Goal: Task Accomplishment & Management: Complete application form

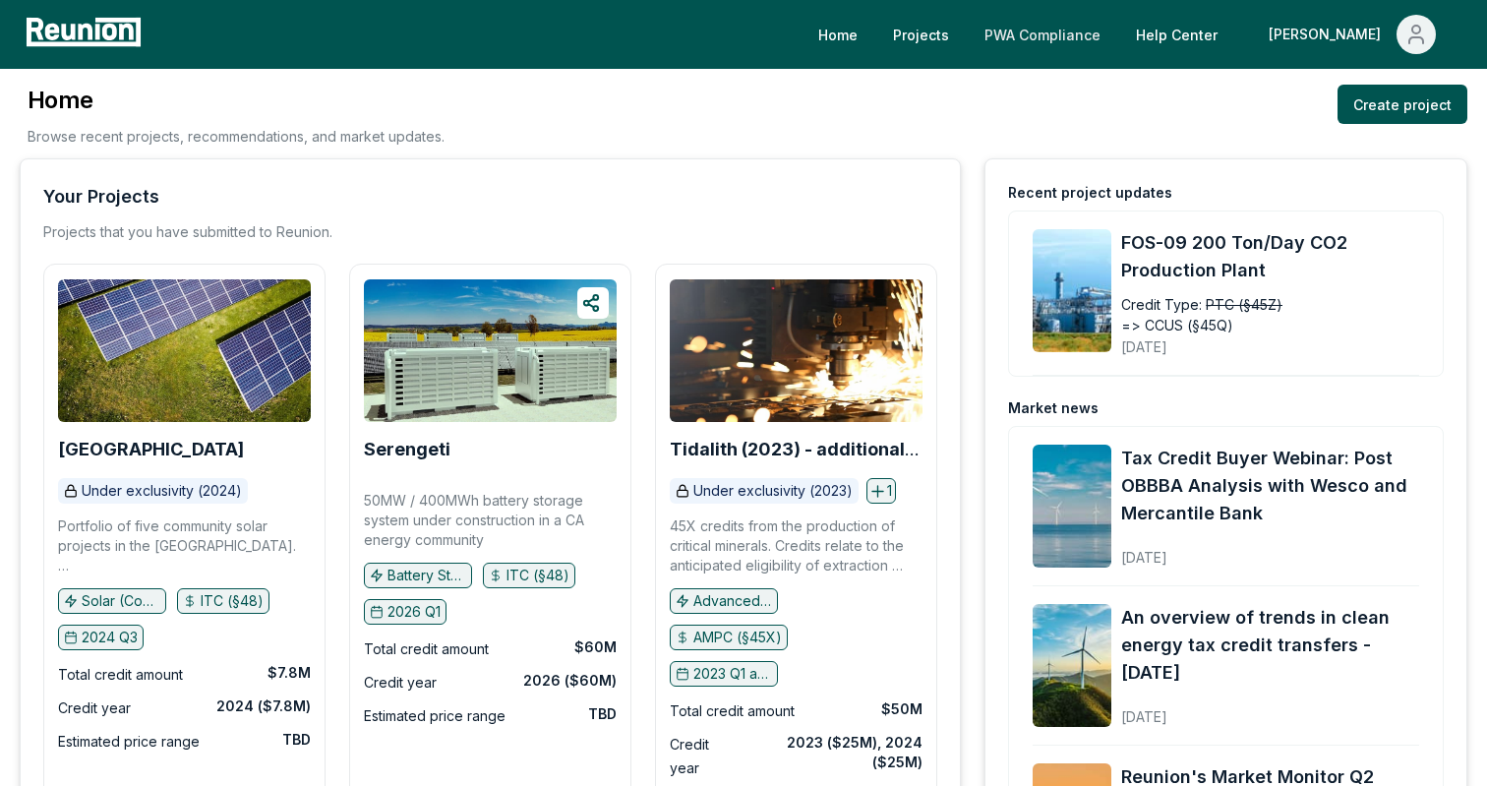
click at [1102, 28] on link "PWA Compliance" at bounding box center [1043, 34] width 148 height 39
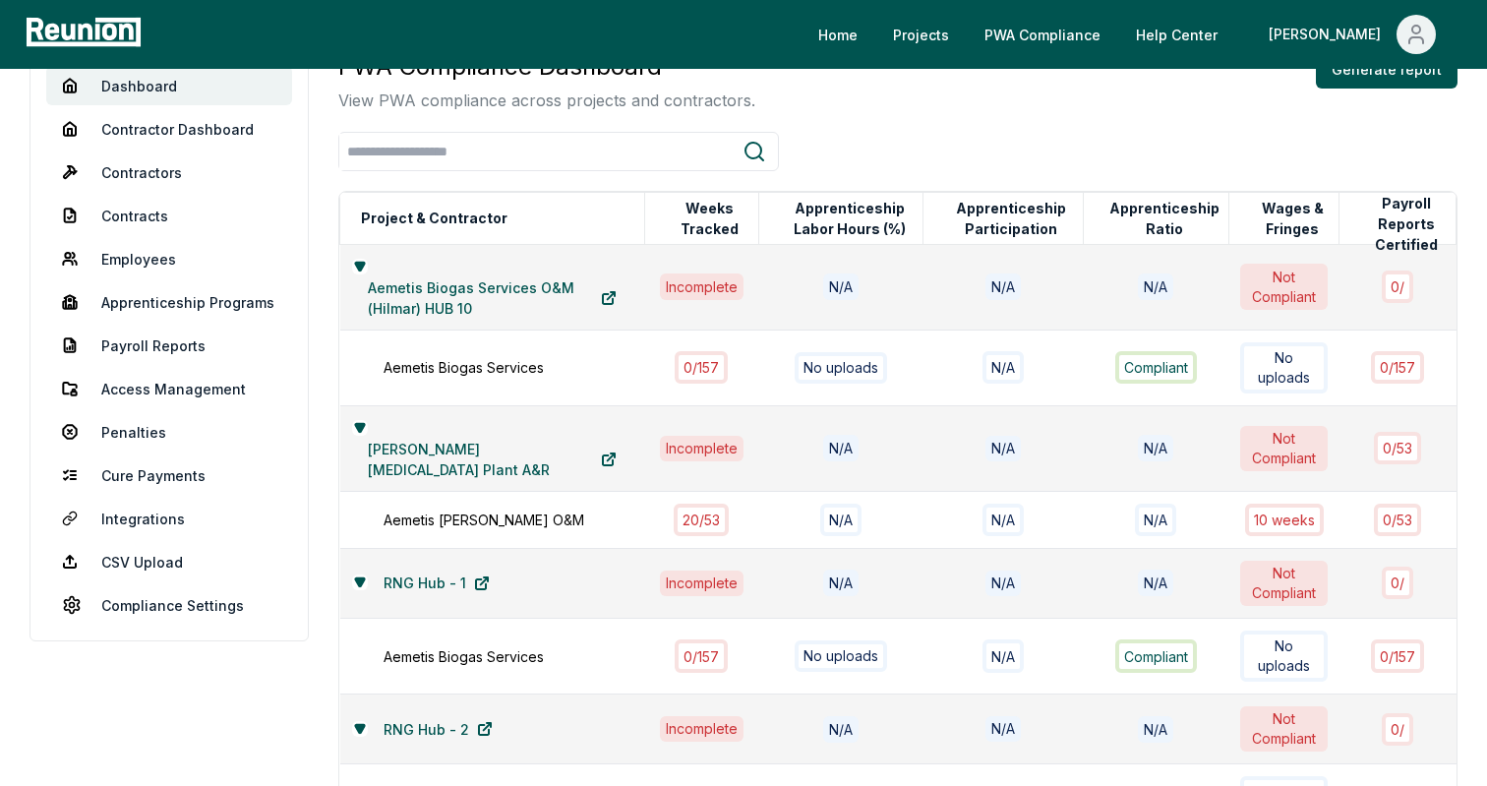
scroll to position [166, 0]
click at [129, 306] on link "Apprenticeship Programs" at bounding box center [169, 299] width 246 height 39
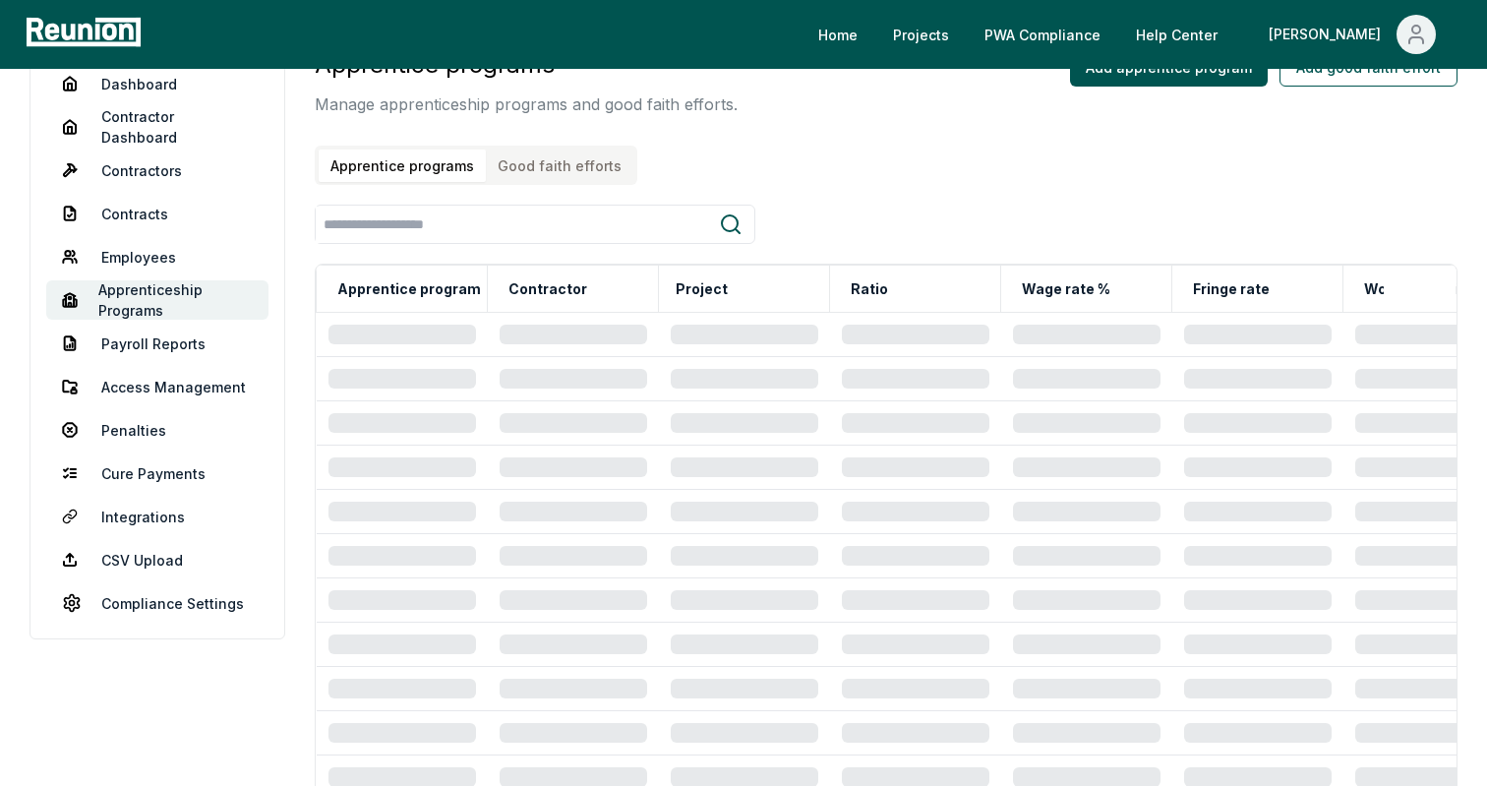
scroll to position [138, 0]
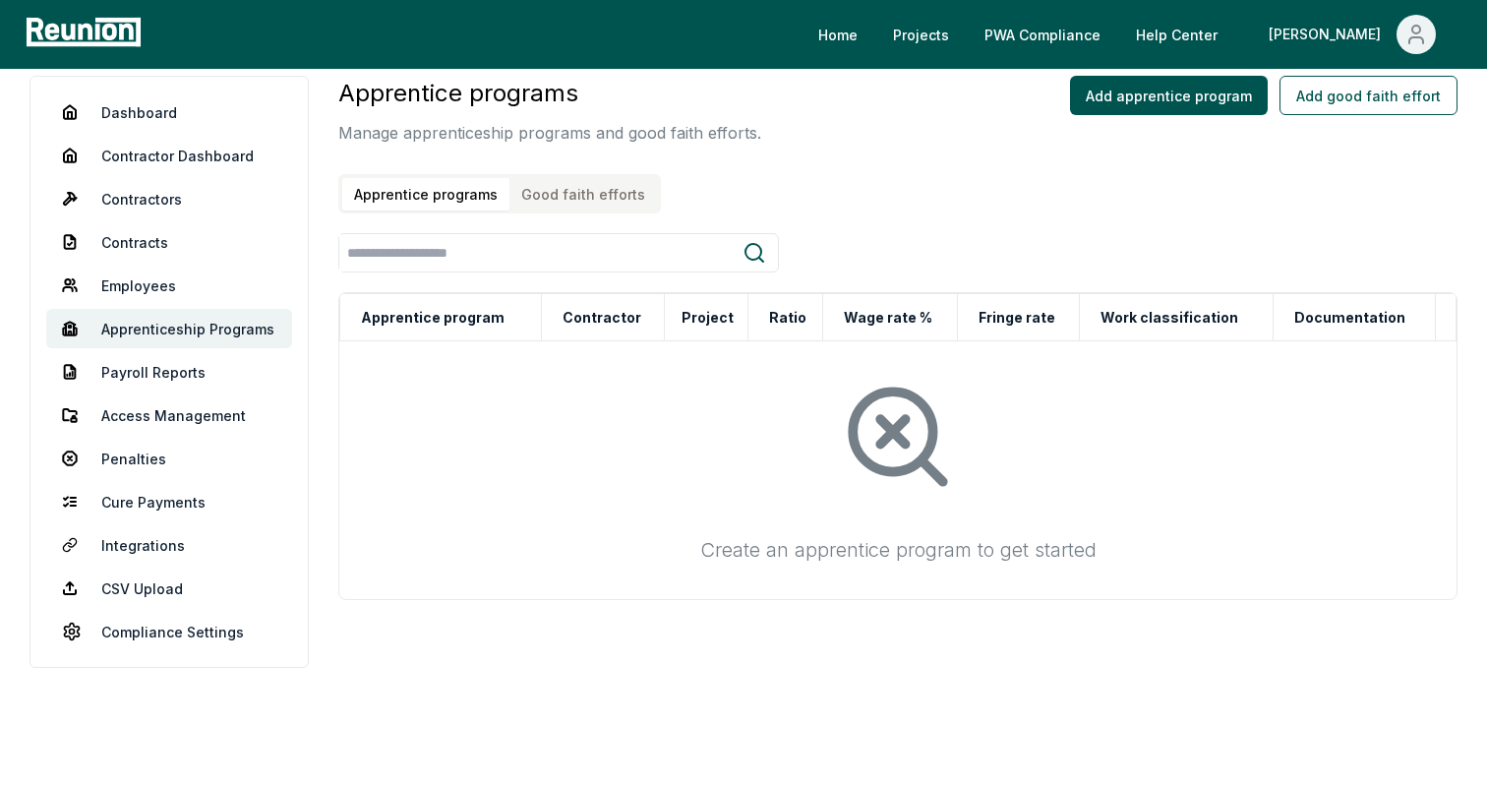
click at [560, 205] on button "Good faith efforts" at bounding box center [584, 194] width 148 height 32
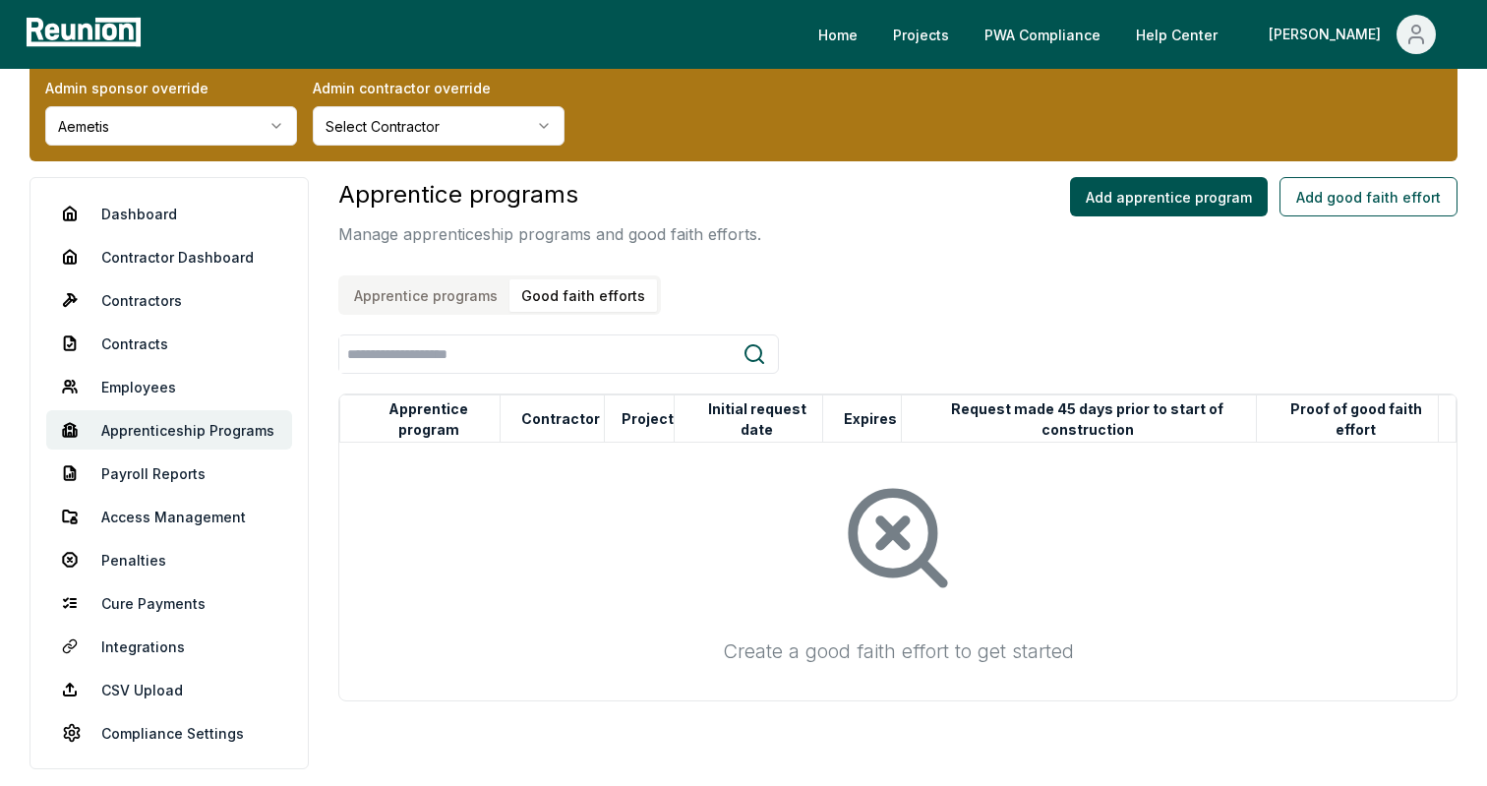
scroll to position [0, 0]
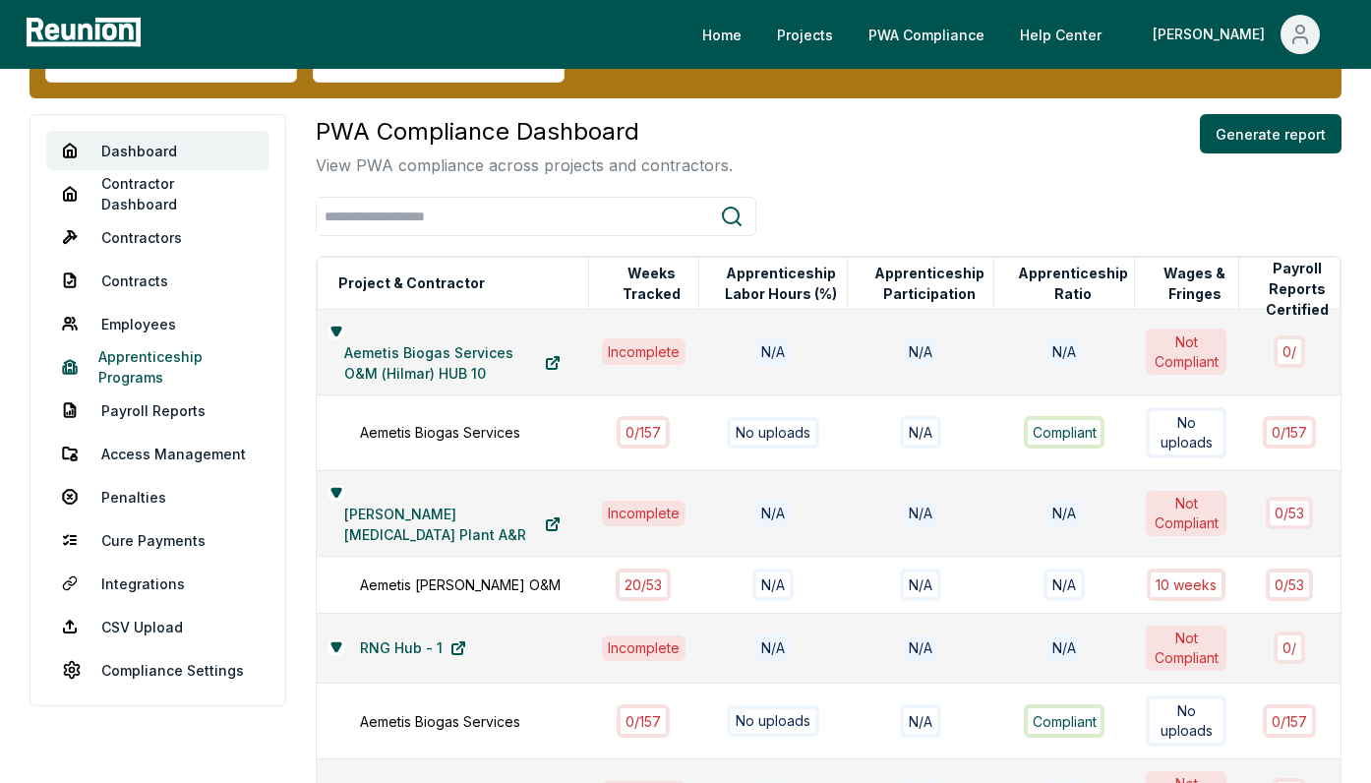
scroll to position [100, 0]
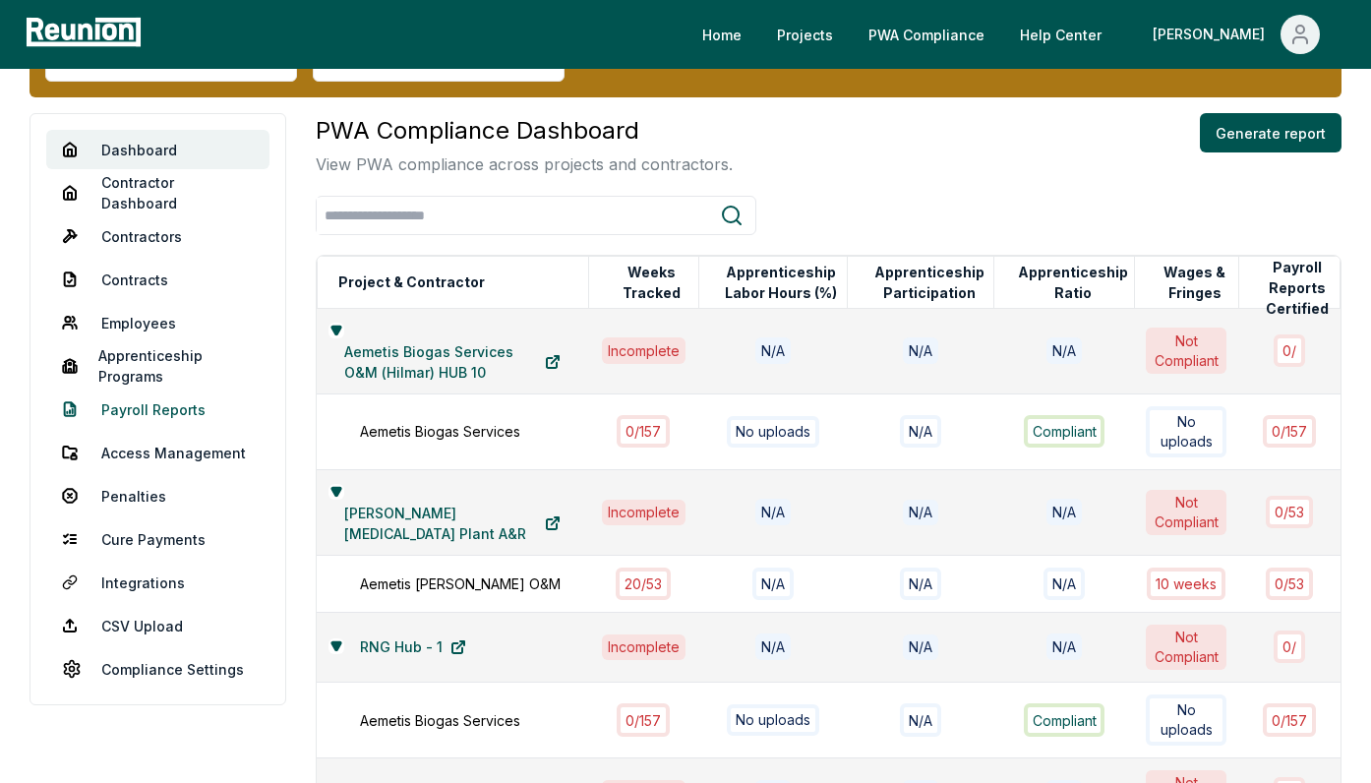
click at [162, 402] on link "Payroll Reports" at bounding box center [157, 409] width 223 height 39
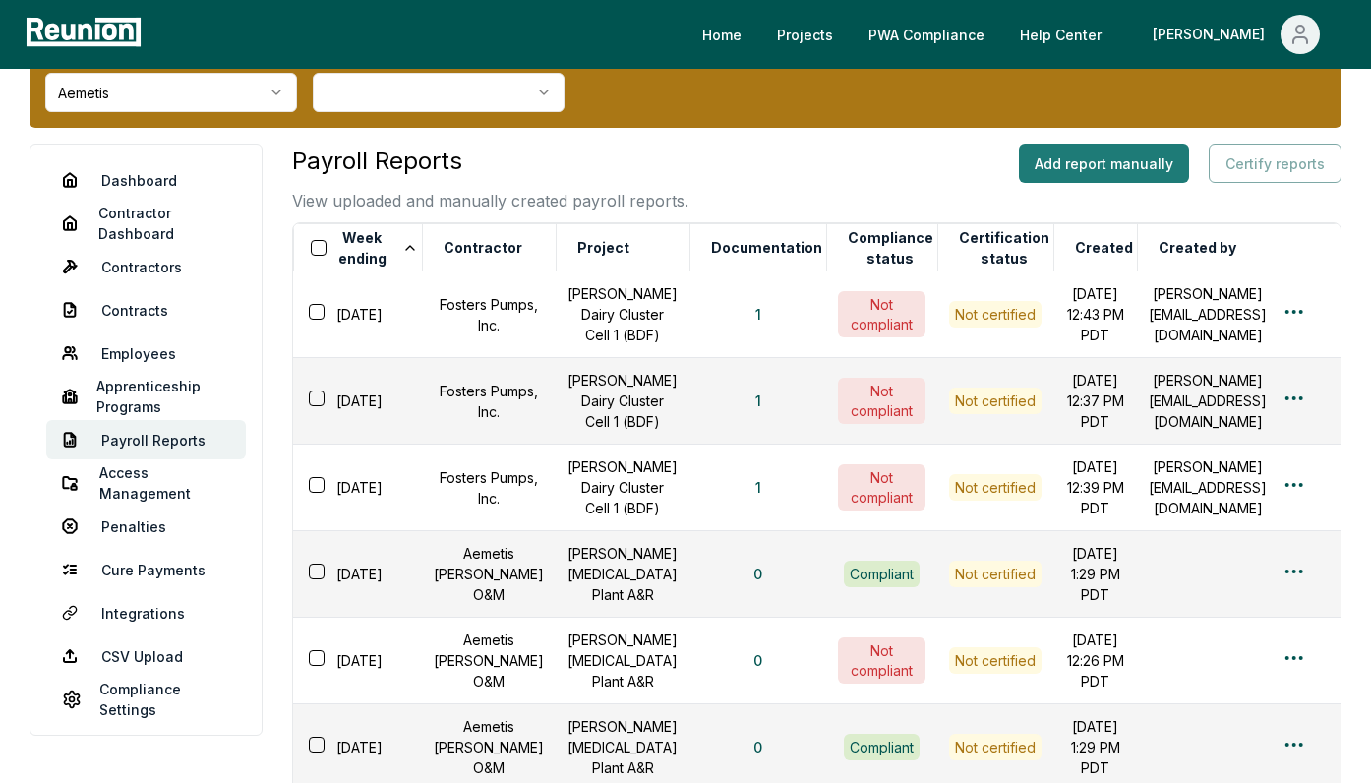
scroll to position [68, 0]
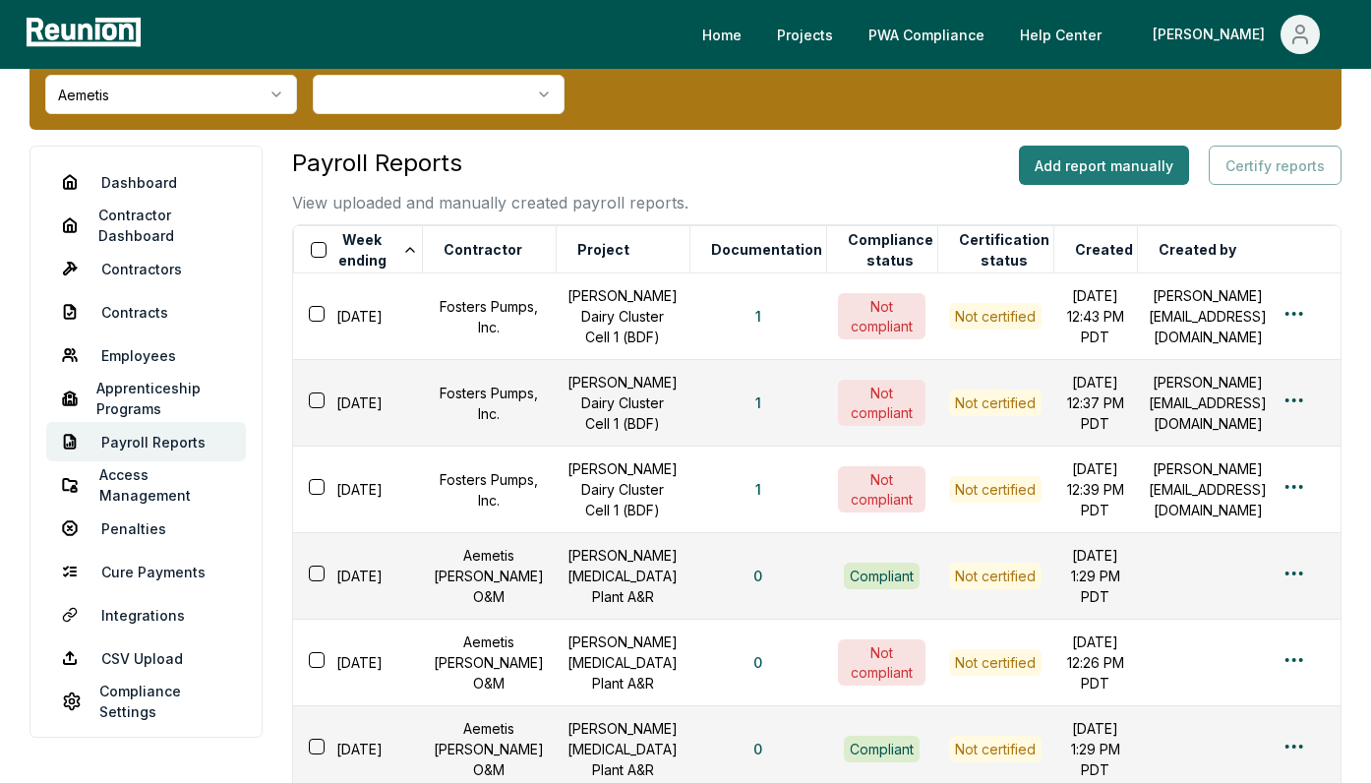
click at [1069, 158] on button "Add report manually" at bounding box center [1104, 165] width 170 height 39
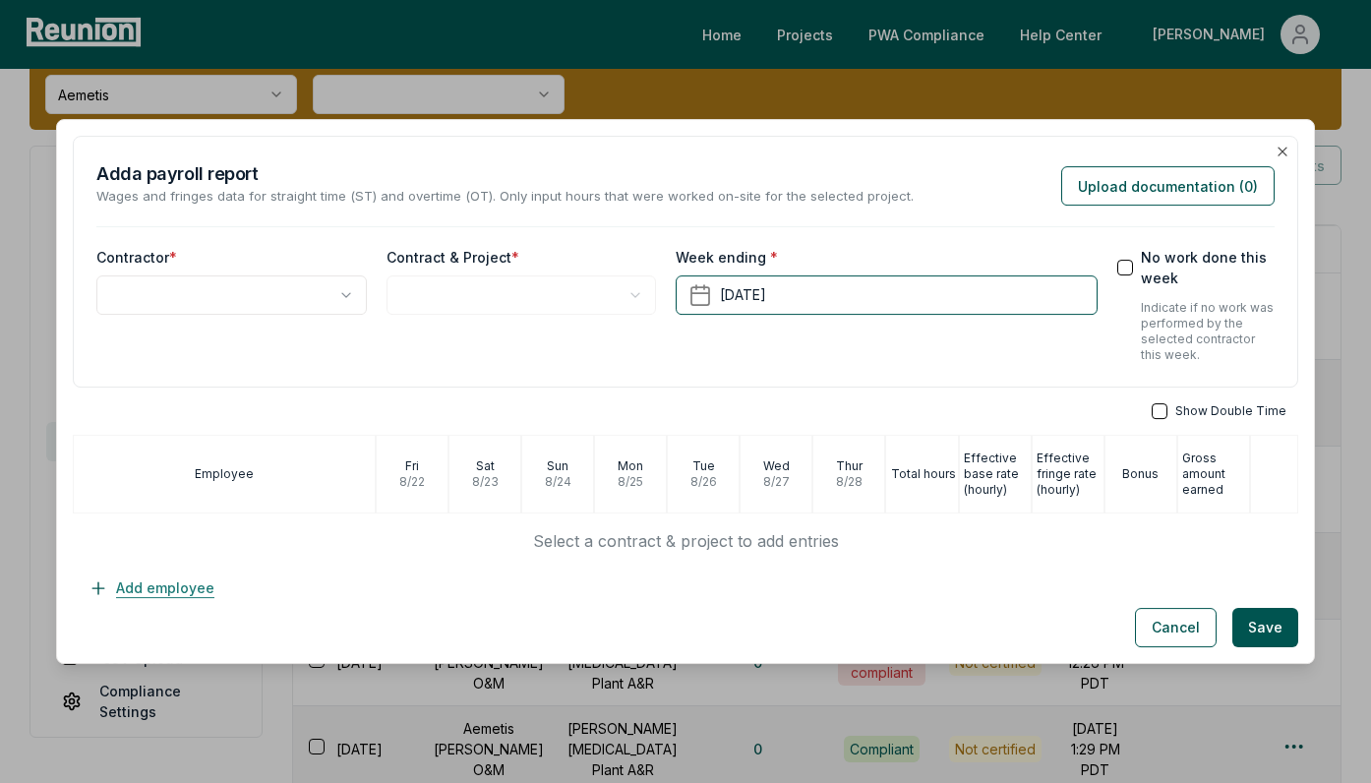
click at [140, 583] on button "Add employee" at bounding box center [151, 588] width 157 height 39
click at [182, 289] on body "Please visit us on your desktop We're working on making our marketplace mobile-…" at bounding box center [685, 658] width 1371 height 1453
click at [279, 307] on body "Please visit us on your desktop We're working on making our marketplace mobile-…" at bounding box center [685, 658] width 1371 height 1453
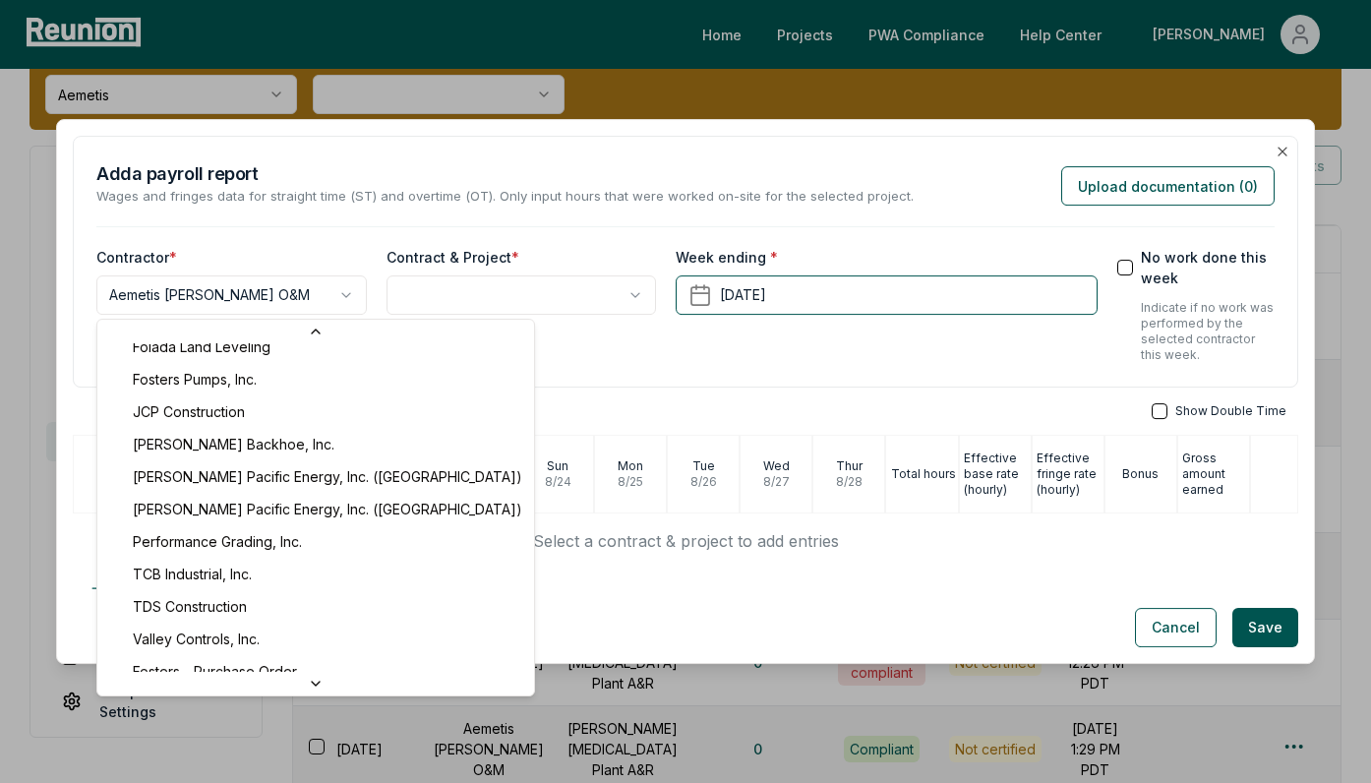
scroll to position [0, 0]
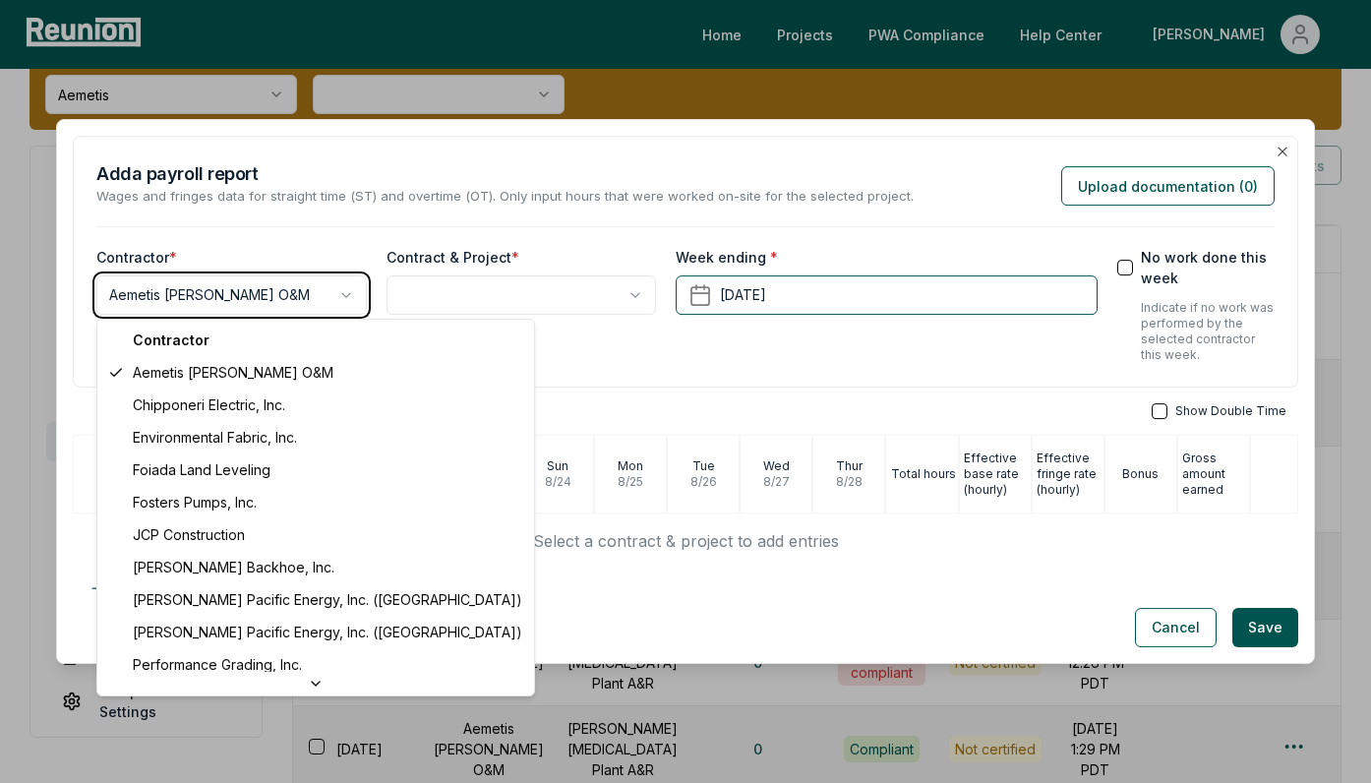
click at [513, 268] on body "Please visit us on your desktop We're working on making our marketplace mobile-…" at bounding box center [685, 658] width 1371 height 1453
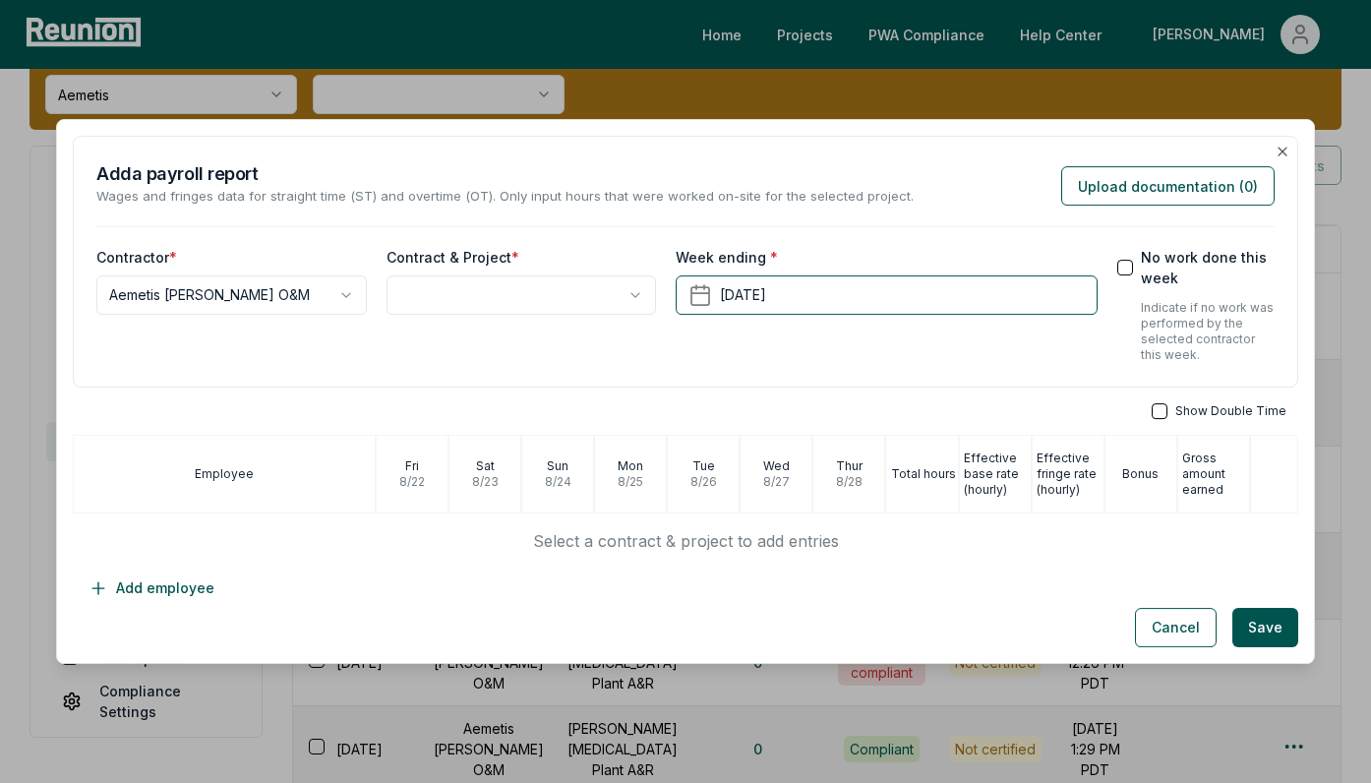
click at [507, 292] on body "Please visit us on your desktop We're working on making our marketplace mobile-…" at bounding box center [685, 658] width 1371 height 1453
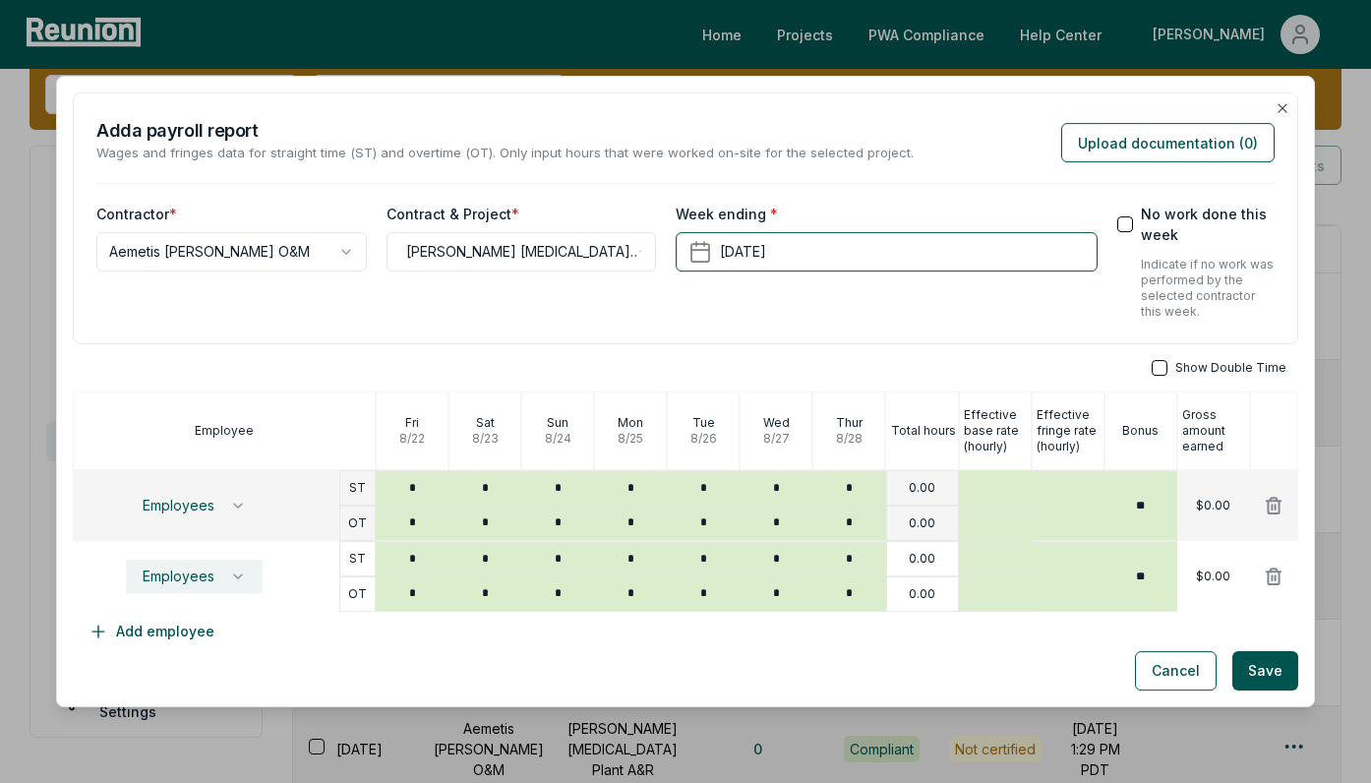
click at [159, 582] on span "Employees" at bounding box center [179, 577] width 72 height 16
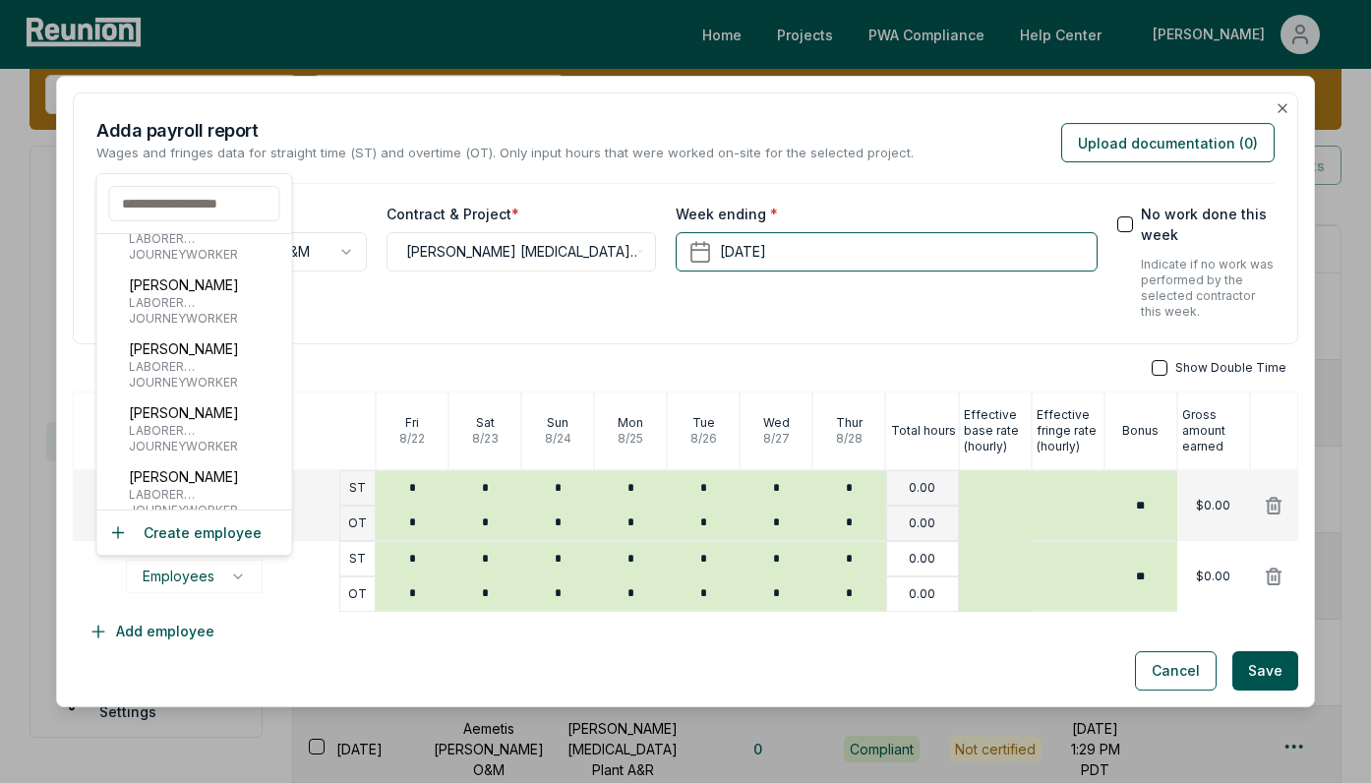
scroll to position [1115, 0]
click at [202, 309] on span "LABORER (CONSTRUCTION CRAFT LABORERS - AREA B:) - GROUP 3" at bounding box center [206, 305] width 155 height 16
type input "******"
type input "*****"
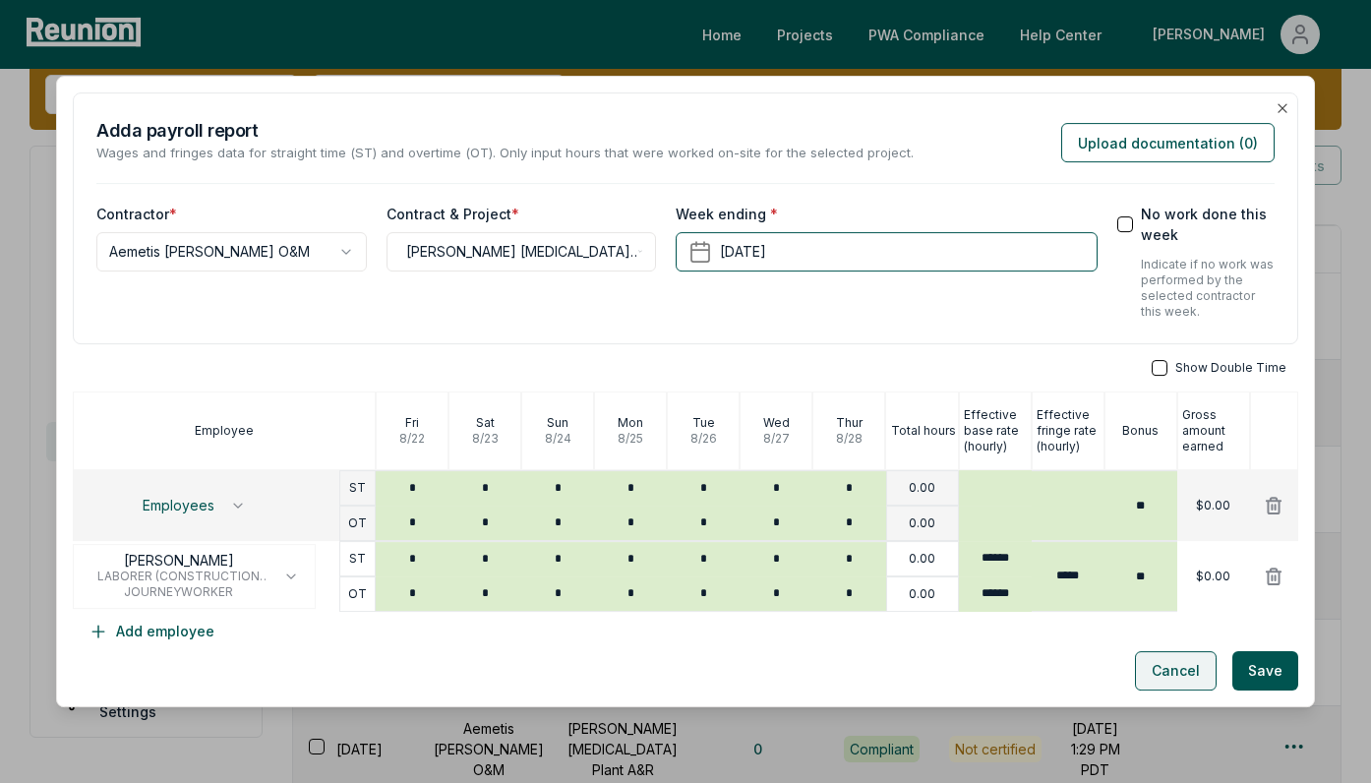
click at [1170, 676] on button "Cancel" at bounding box center [1176, 670] width 82 height 39
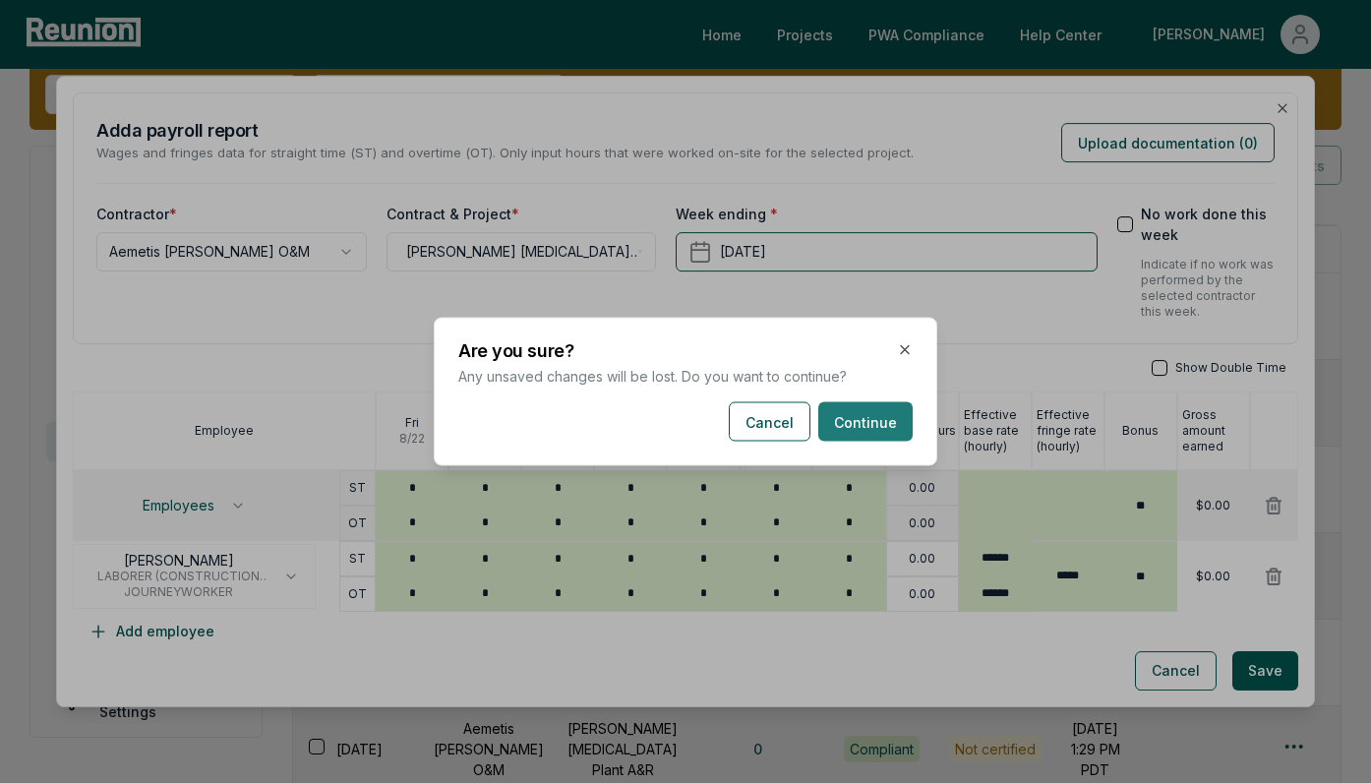
click at [861, 426] on button "Continue" at bounding box center [865, 421] width 94 height 39
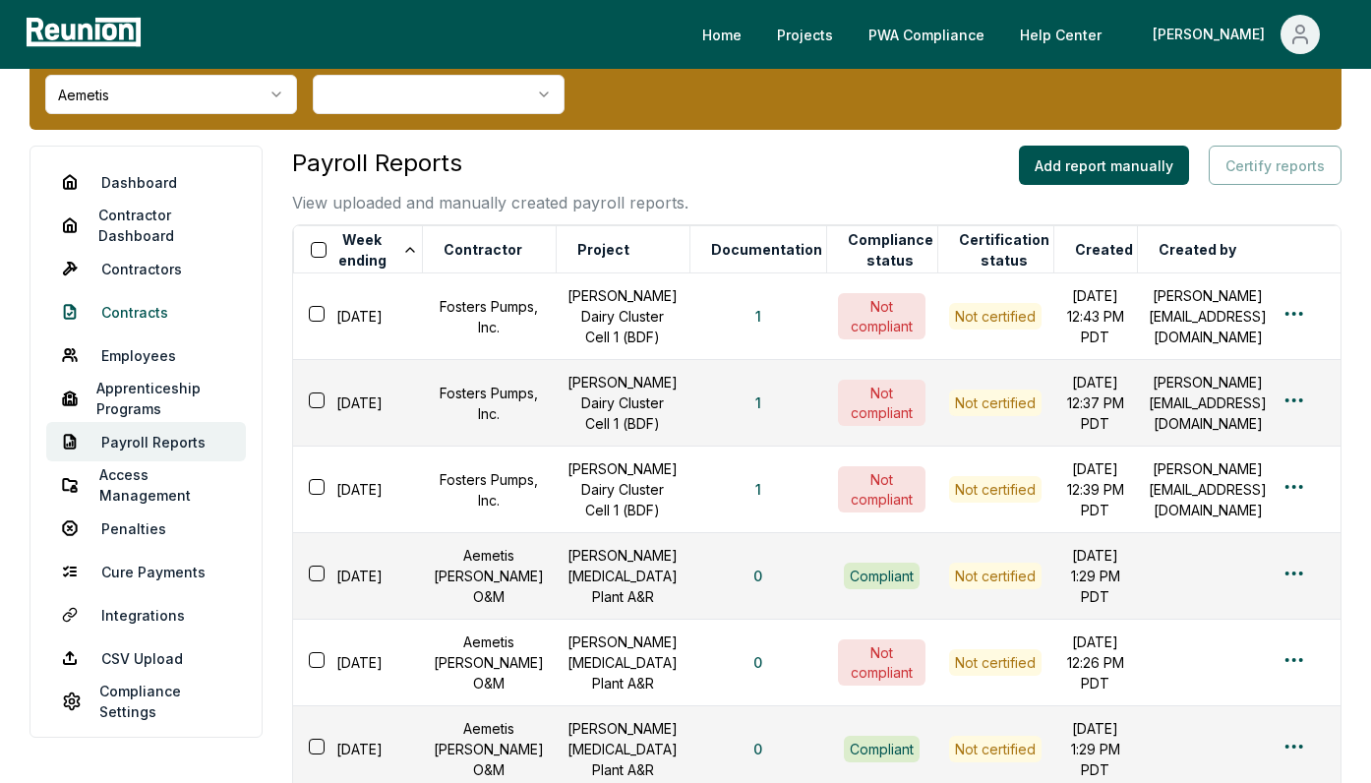
click at [135, 326] on link "Contracts" at bounding box center [146, 311] width 200 height 39
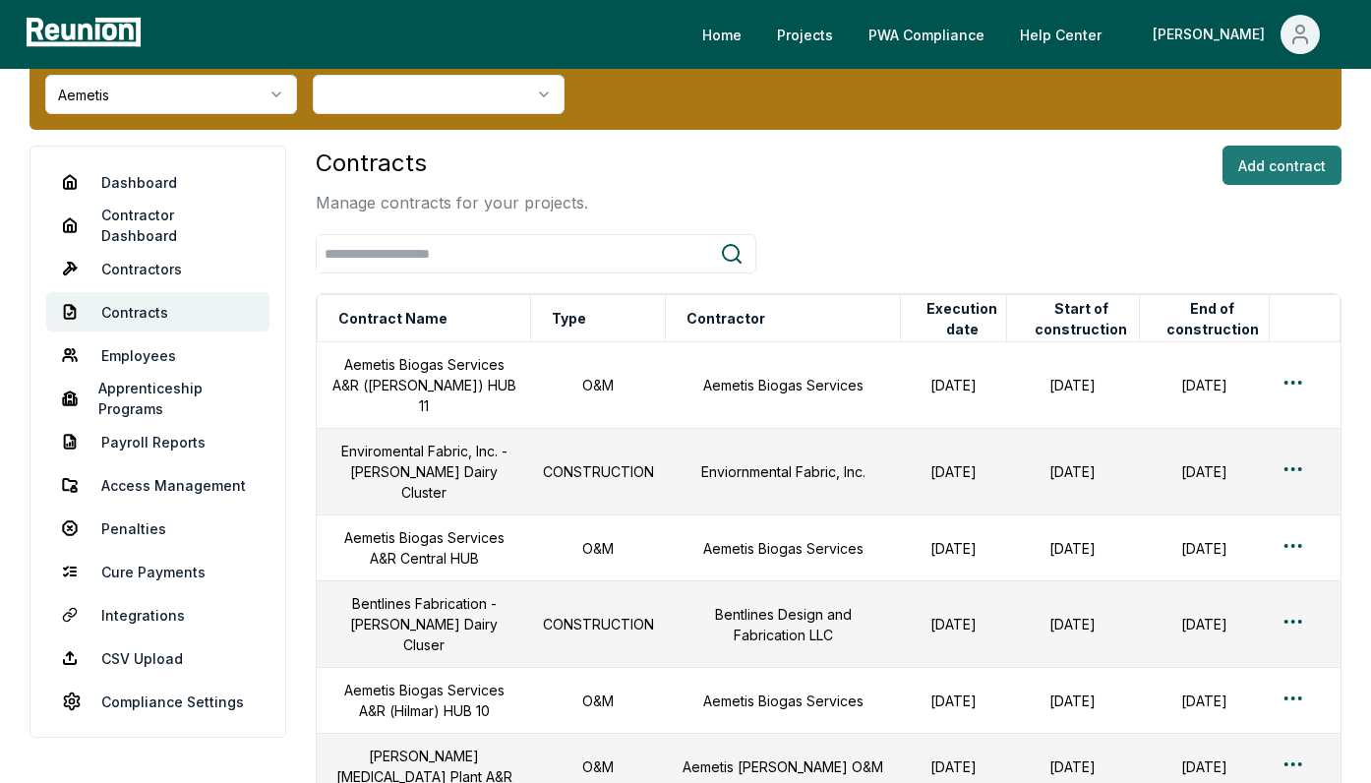
click at [1249, 167] on button "Add contract" at bounding box center [1282, 165] width 119 height 39
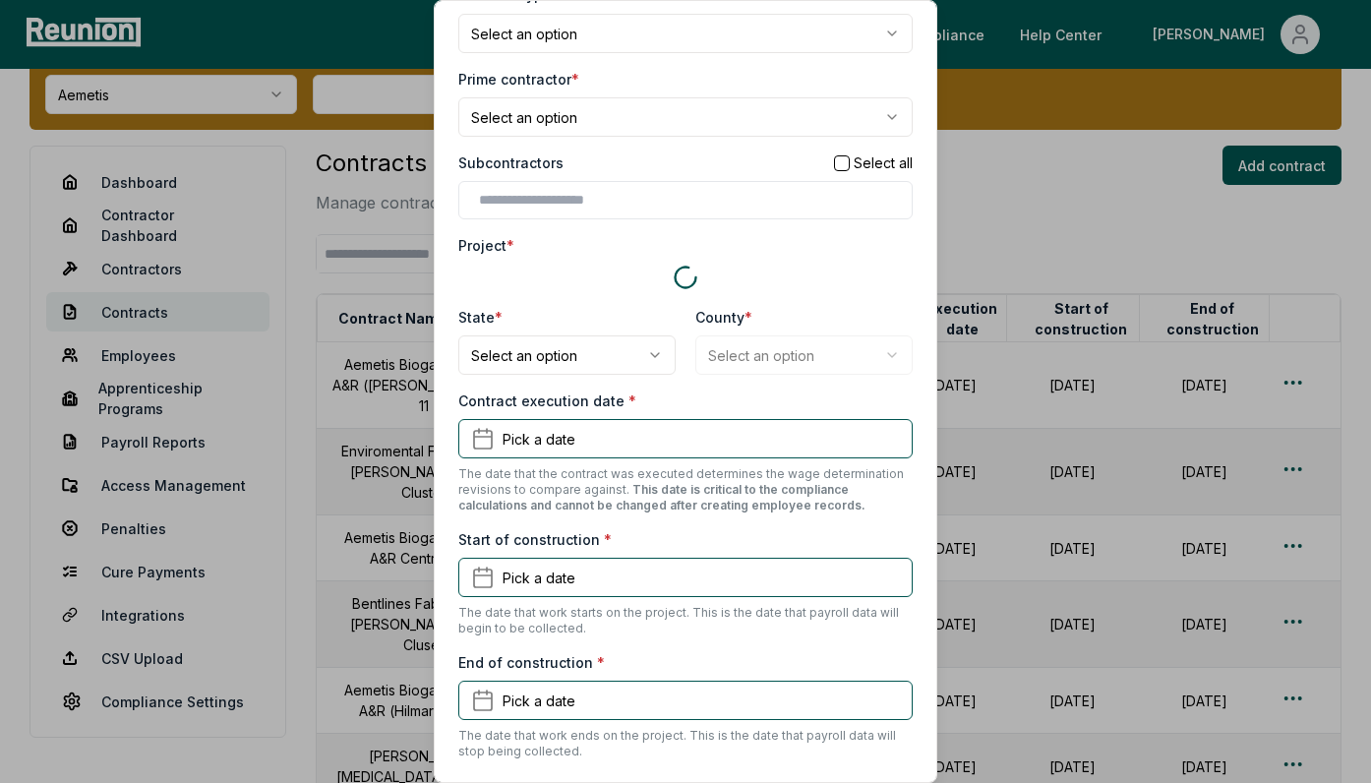
scroll to position [392, 0]
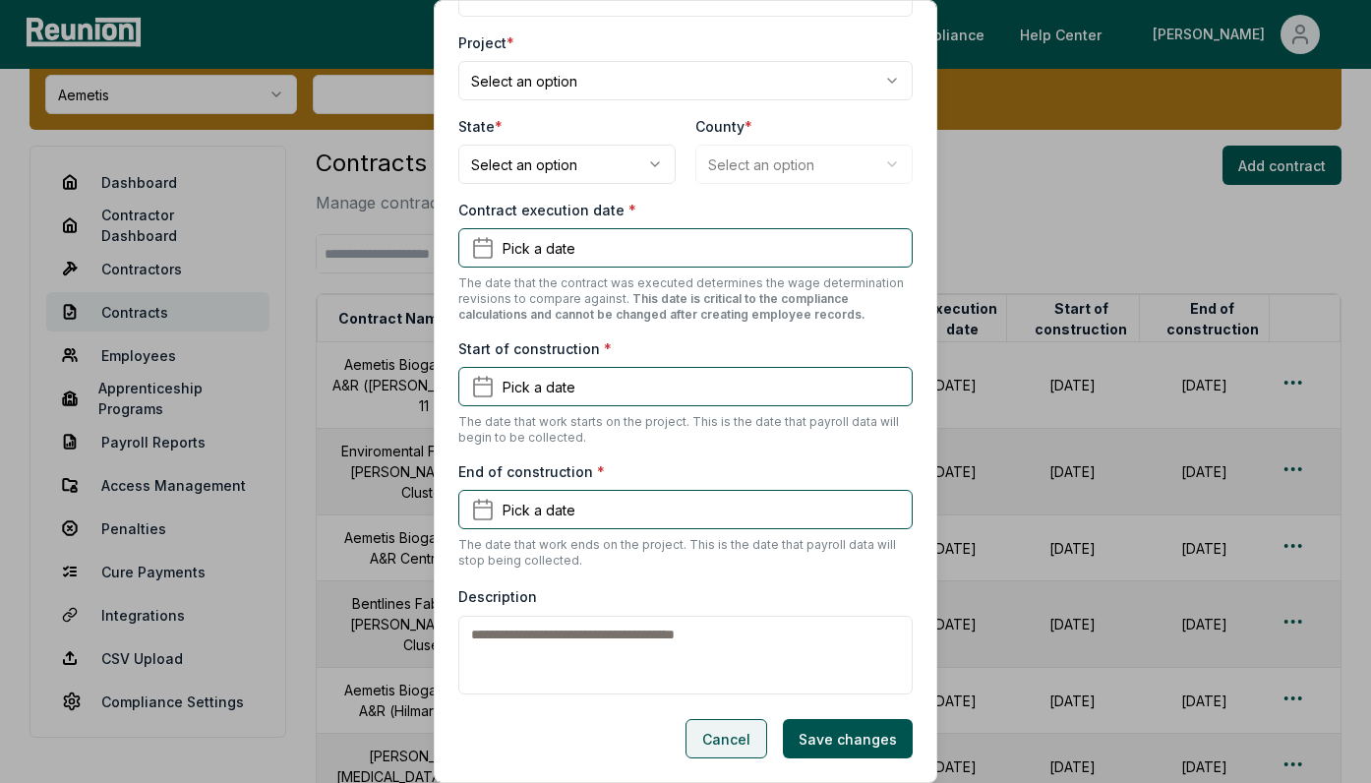
click at [725, 734] on button "Cancel" at bounding box center [727, 738] width 82 height 39
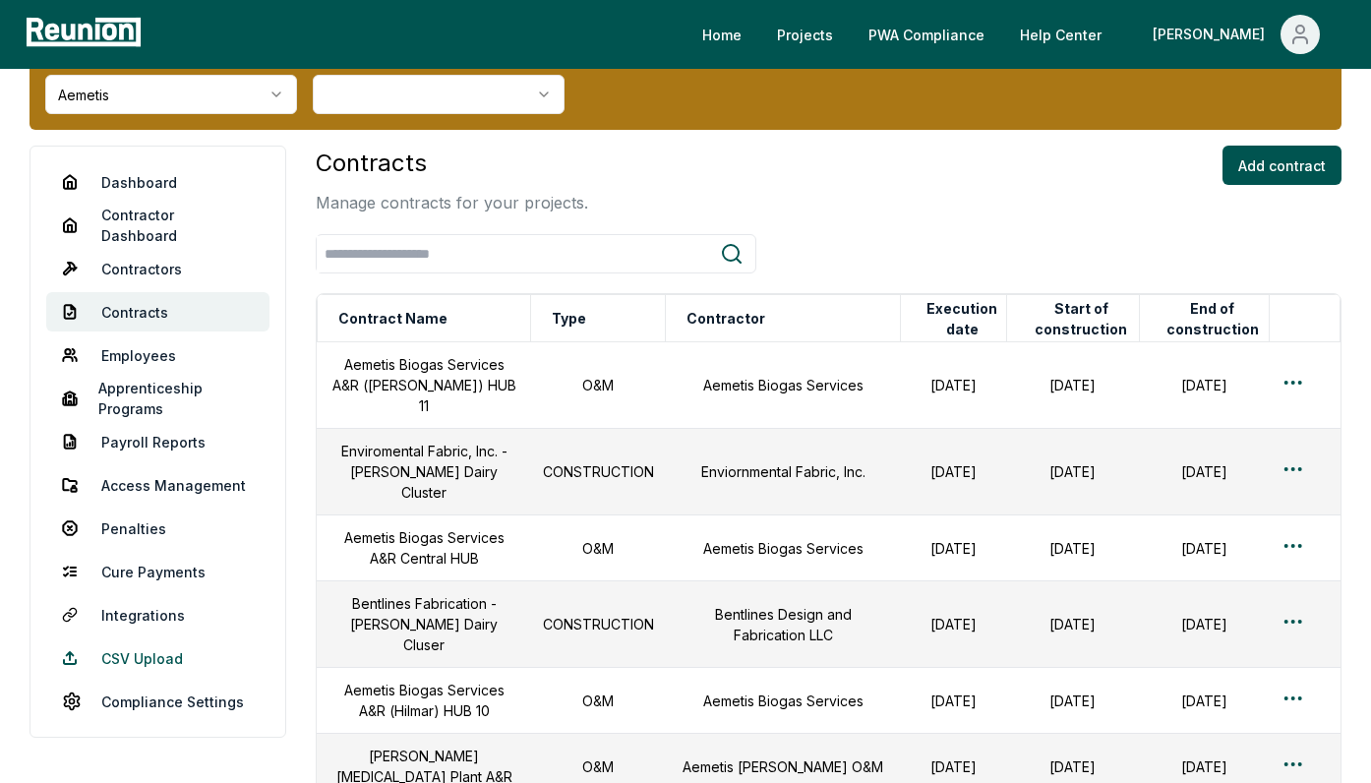
click at [172, 651] on link "CSV Upload" at bounding box center [157, 657] width 223 height 39
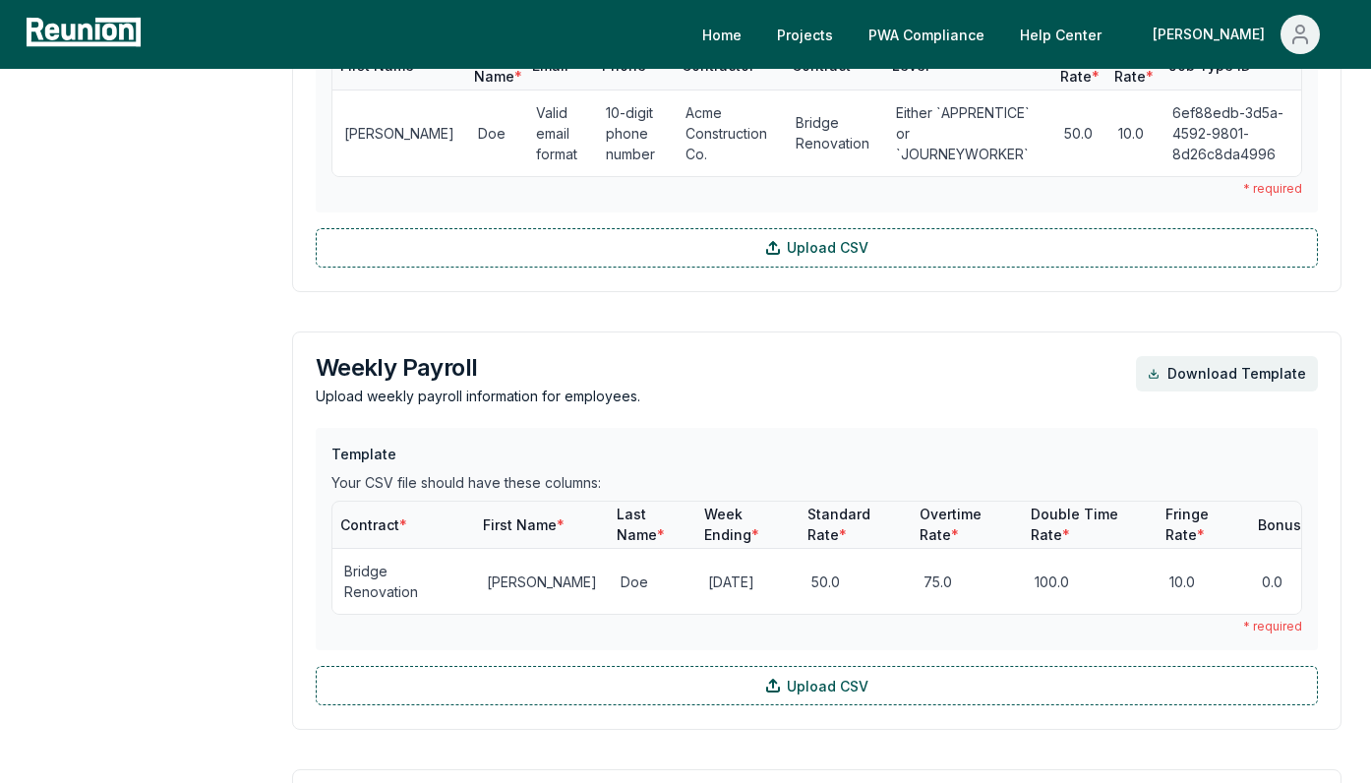
scroll to position [1911, 0]
